Goal: Navigation & Orientation: Understand site structure

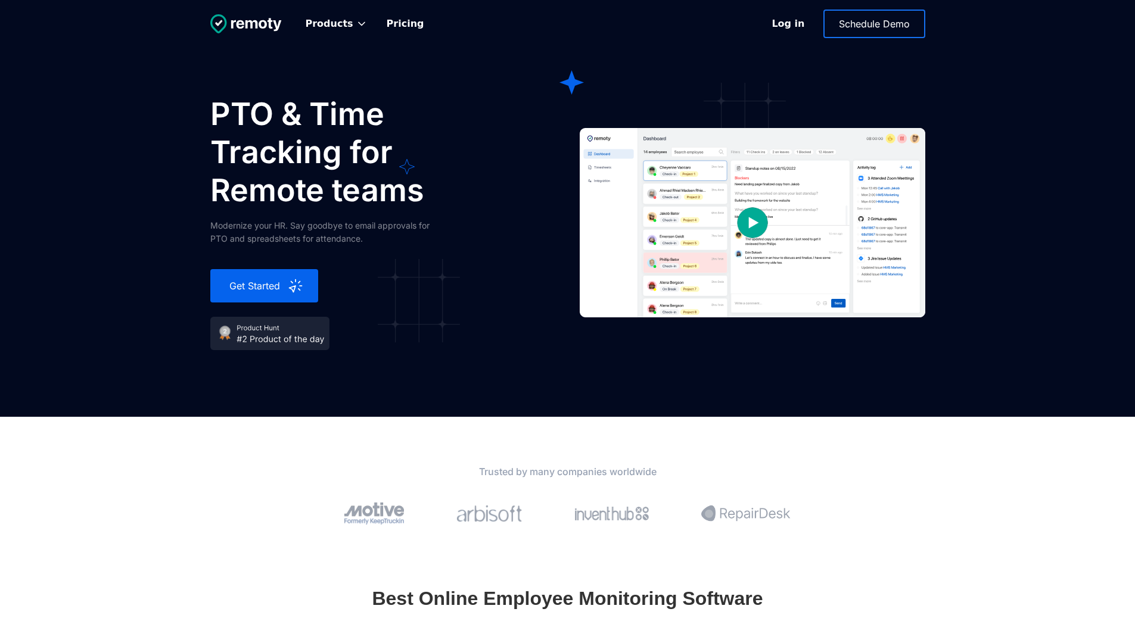
scroll to position [3216, 0]
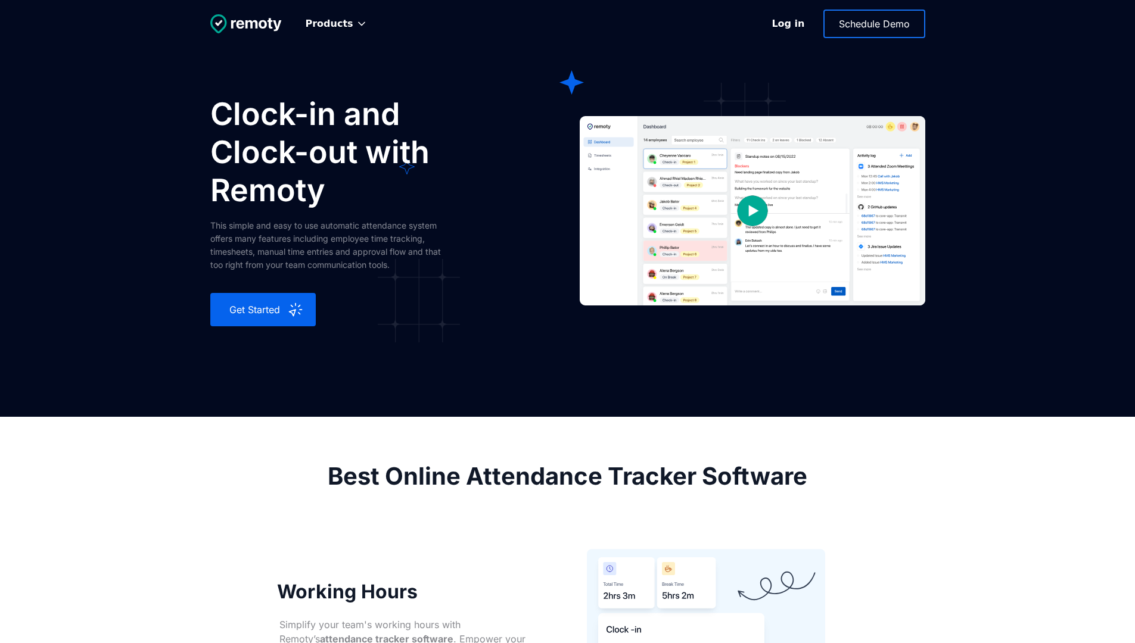
scroll to position [2787, 0]
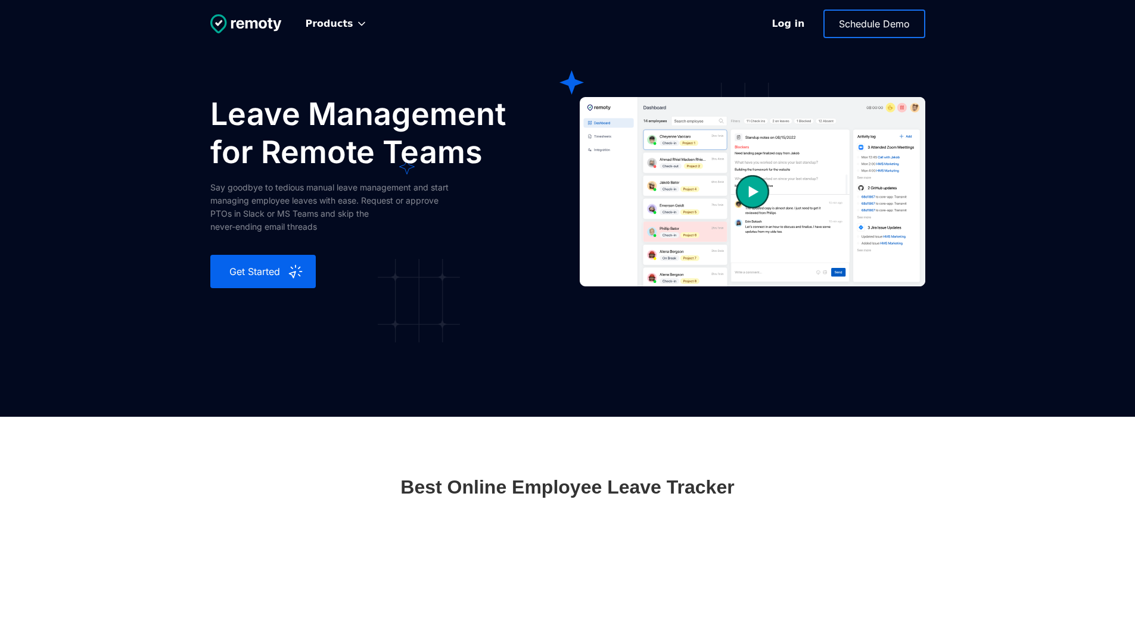
scroll to position [2226, 0]
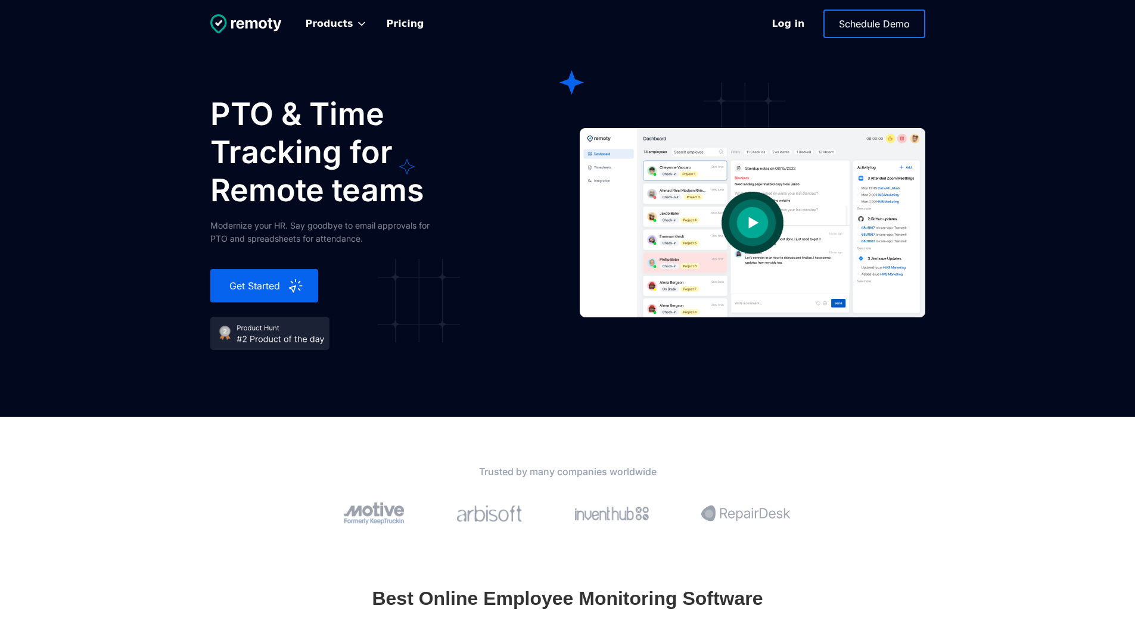
scroll to position [3216, 0]
